Goal: Information Seeking & Learning: Learn about a topic

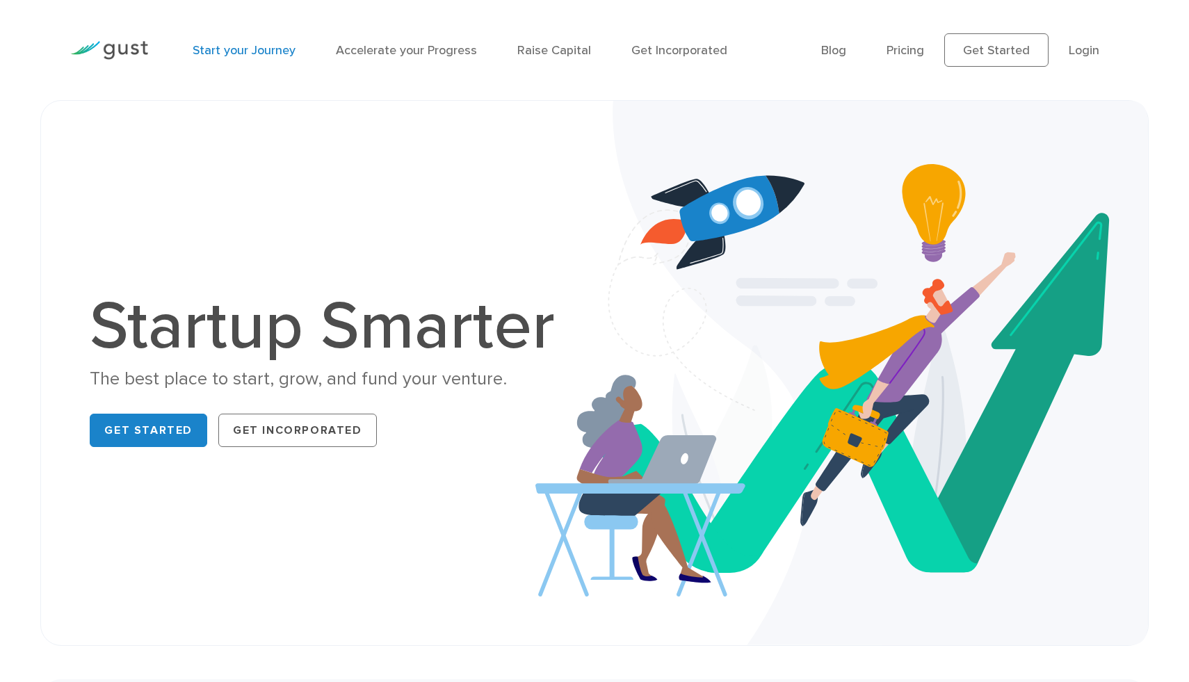
click at [275, 51] on link "Start your Journey" at bounding box center [244, 50] width 103 height 15
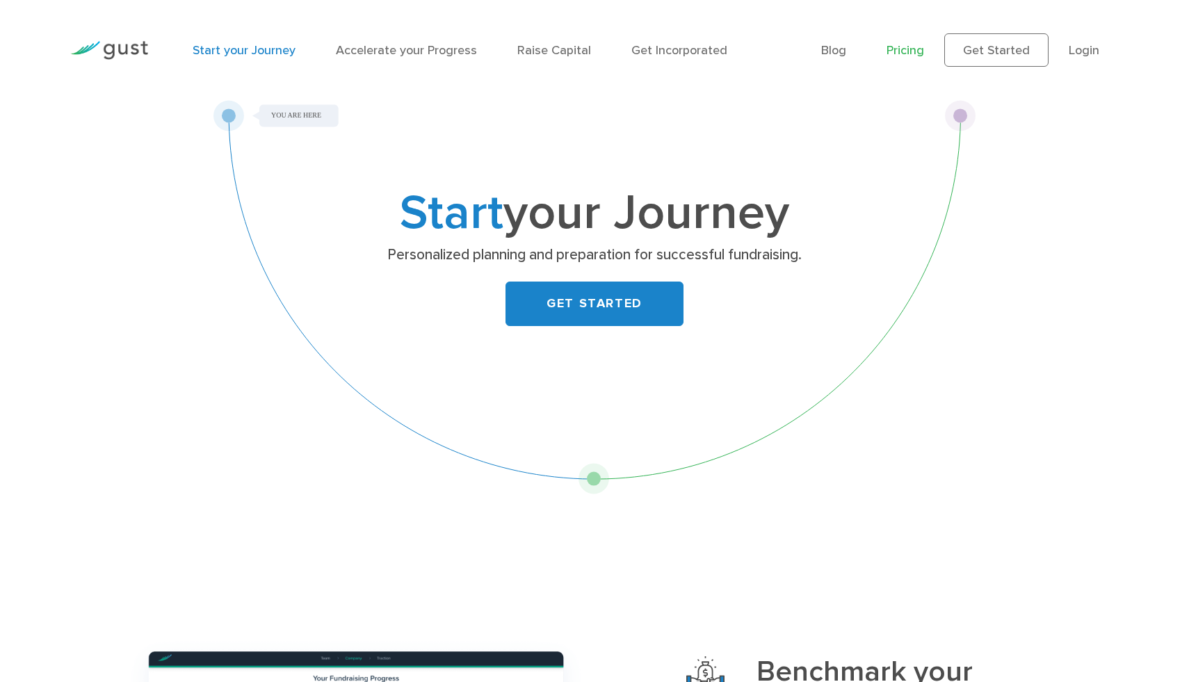
click at [908, 51] on link "Pricing" at bounding box center [905, 50] width 38 height 15
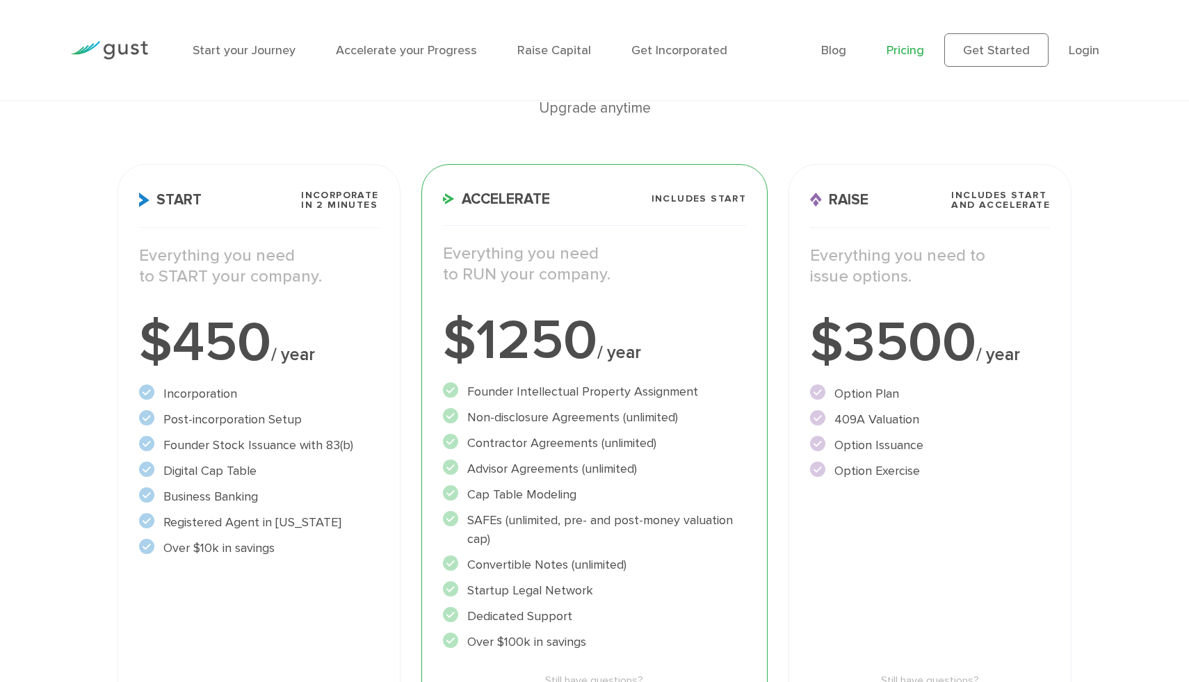
scroll to position [143, 0]
